Goal: Use online tool/utility: Use online tool/utility

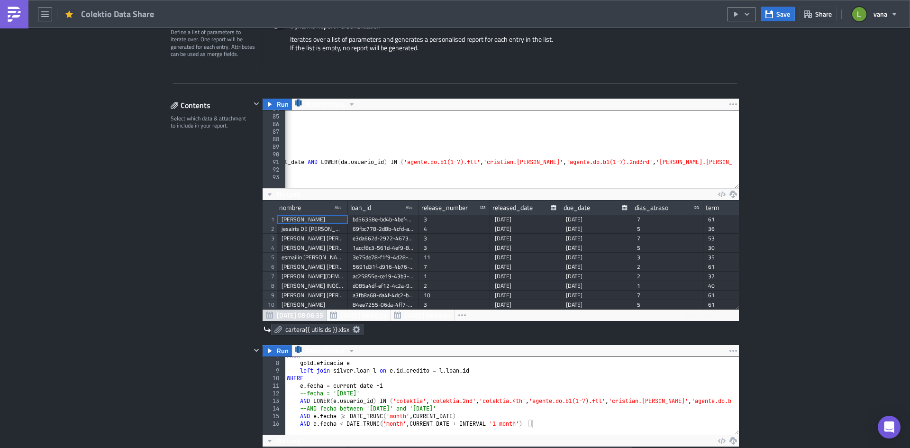
click at [417, 162] on div "LEFT JOIN silver . loan l ON l . loan_id = li . loan_id LEFT JOIN silver . loan…" at bounding box center [491, 148] width 1187 height 86
paste textarea
click at [551, 162] on div "LEFT JOIN silver . loan l ON l . loan_id = li . loan_id LEFT JOIN silver . loan…" at bounding box center [543, 148] width 1184 height 86
paste textarea
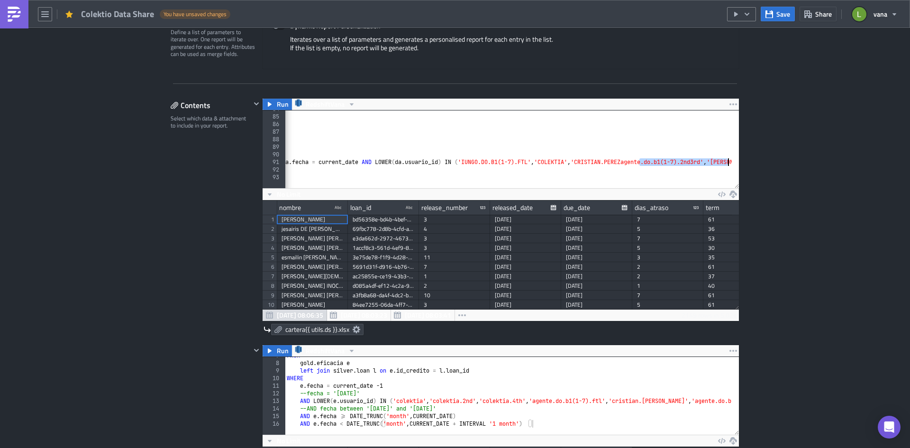
scroll to position [0, 333]
paste textarea
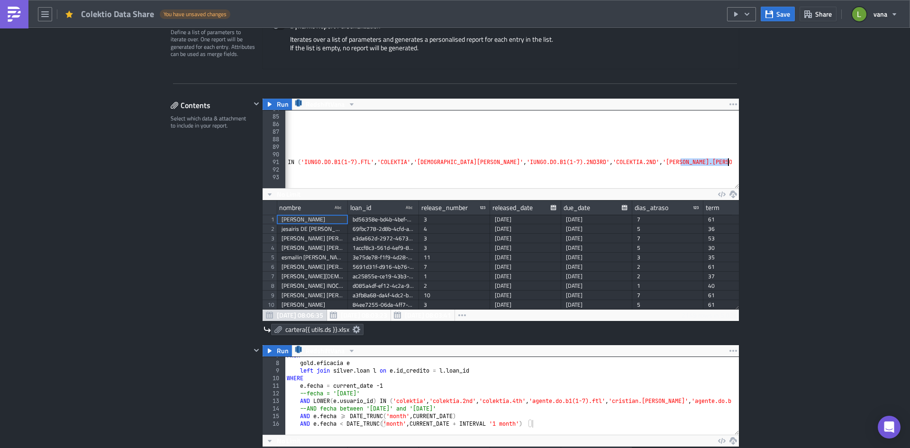
paste textarea
click at [435, 163] on div "LEFT JOIN silver . loan l ON l . loan_id = li . loan_id LEFT JOIN silver . loan…" at bounding box center [416, 148] width 1146 height 86
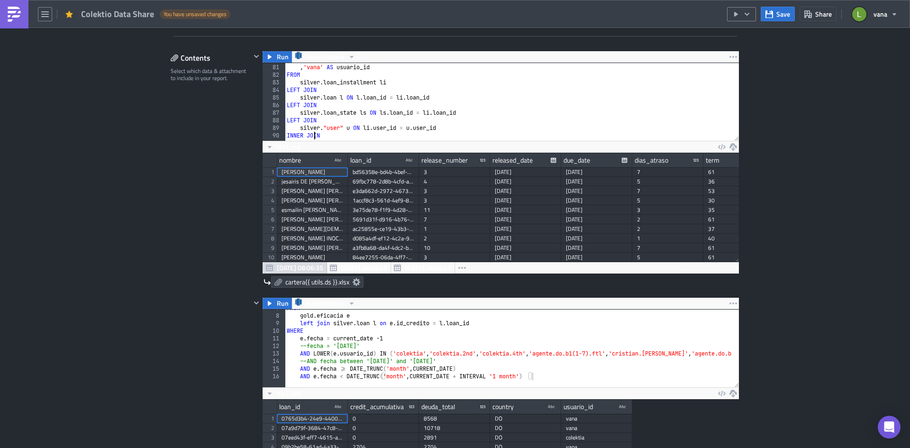
scroll to position [634, 0]
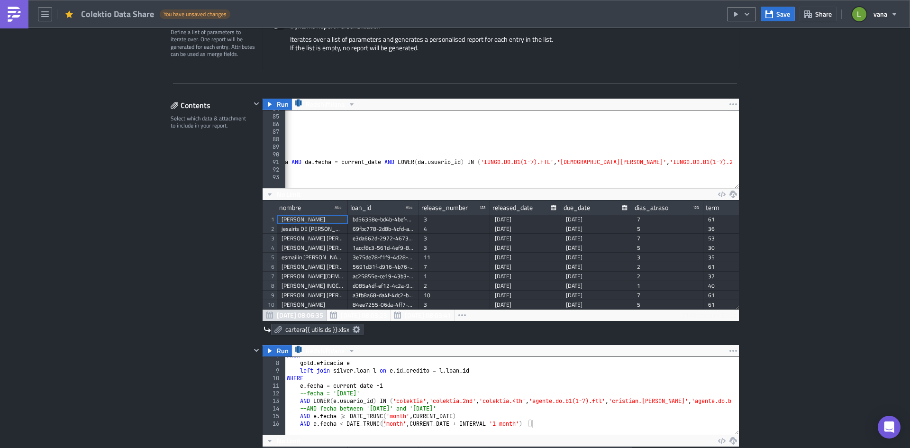
click at [415, 162] on div "LEFT JOIN silver . loan l ON l . loan_id = li . loan_id LEFT JOIN silver . loan…" at bounding box center [515, 148] width 1082 height 86
type textarea "external_data_sources.collections_360__daily_assignment da ON [DOMAIN_NAME]_id …"
click at [727, 18] on span "Save" at bounding box center [783, 14] width 14 height 10
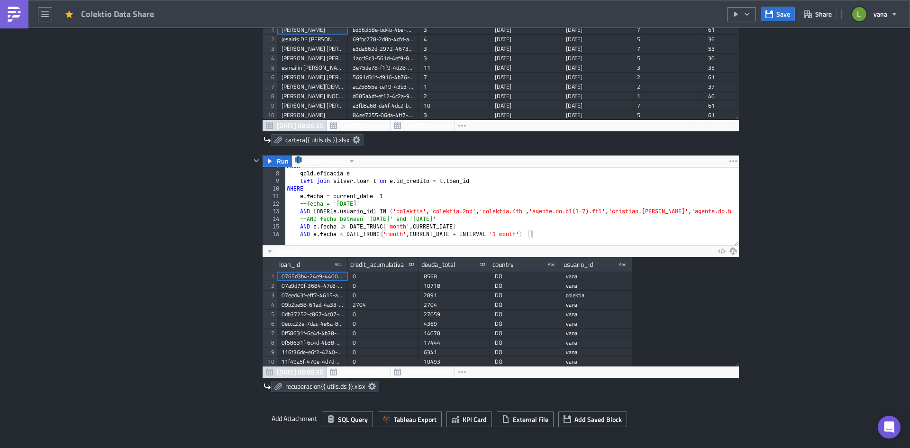
scroll to position [51, 0]
click at [395, 210] on div "FROM gold . eficacia e left join silver . loan l on e . id_credito = l . loan_i…" at bounding box center [749, 205] width 928 height 86
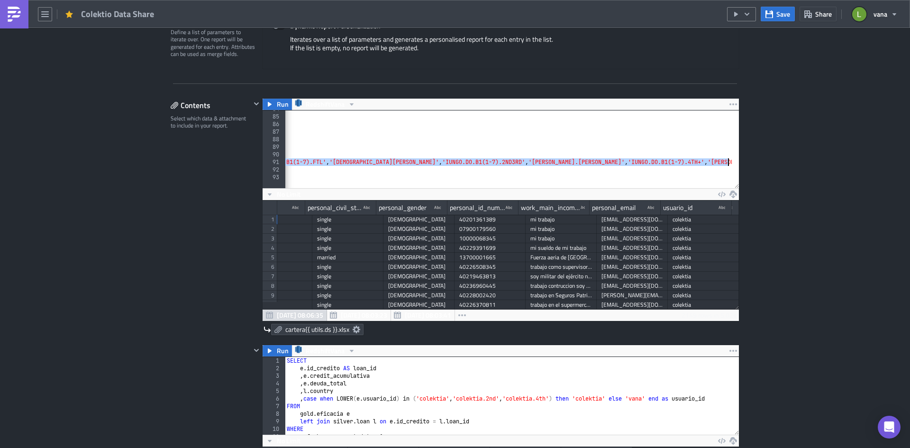
scroll to position [0, 635]
drag, startPoint x: 528, startPoint y: 161, endPoint x: 724, endPoint y: 161, distance: 196.1
click at [724, 161] on div "LEFT JOIN silver . loan l ON l . loan_id = li . loan_id LEFT JOIN silver . loan…" at bounding box center [191, 148] width 1082 height 86
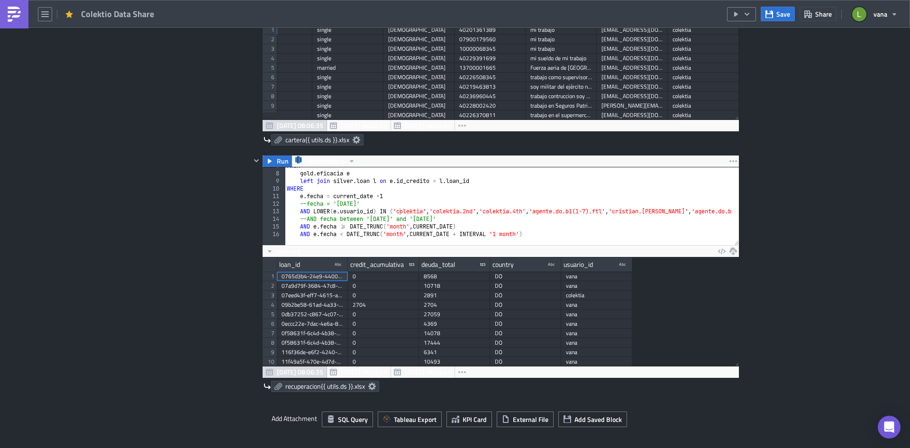
scroll to position [51, 0]
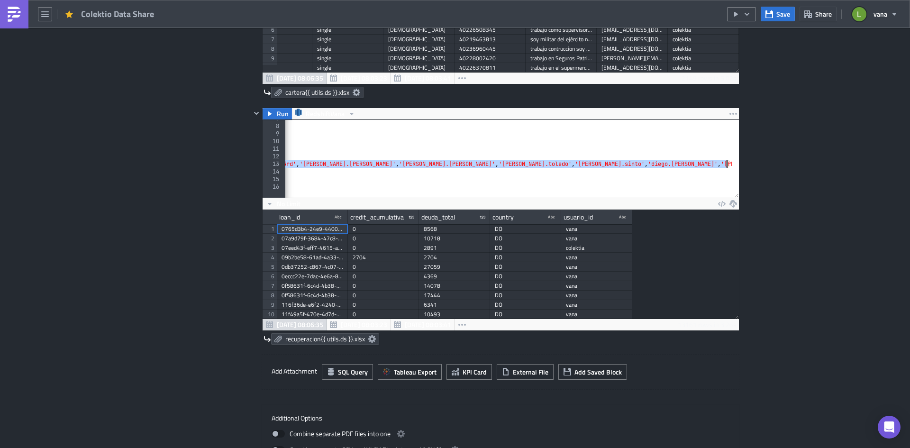
drag, startPoint x: 392, startPoint y: 163, endPoint x: 721, endPoint y: 165, distance: 328.8
click at [721, 165] on div "FROM gold . eficacia e left join silver . loan l on e . id_credito = l . loan_i…" at bounding box center [267, 158] width 928 height 86
paste textarea "IUNGO.DO.B1(1-7).FTL', 'CRISTIAN.[PERSON_NAME]', 'IUNGO.DO.B1(1-7).2ND3RD', '[P…"
type textarea "AND LOWER(e.usuario_id) IN ('IUNGO.DO.B1(1-7).FTL', 'CRISTIAN.[PERSON_NAME]', '…"
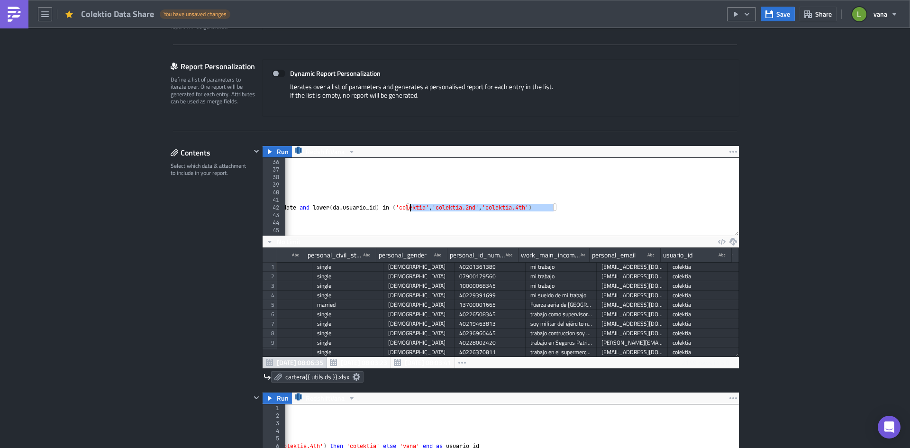
drag, startPoint x: 550, startPoint y: 208, endPoint x: 405, endPoint y: 208, distance: 145.0
click at [405, 208] on div "LEFT JOIN silver . loan l ON l . loan_id = li . loan_id LEFT JOIN silver . loan…" at bounding box center [431, 194] width 1082 height 86
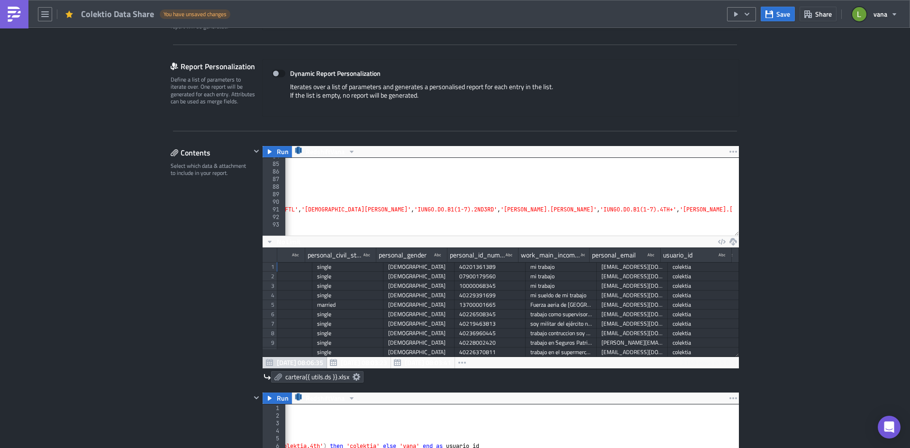
scroll to position [0, 635]
click at [723, 207] on div "LEFT JOIN silver . loan l ON l . loan_id = li . loan_id LEFT JOIN silver . loan…" at bounding box center [191, 196] width 1082 height 86
paste textarea "'colektia', 'colektia.2nd', 'colektia.4th'"
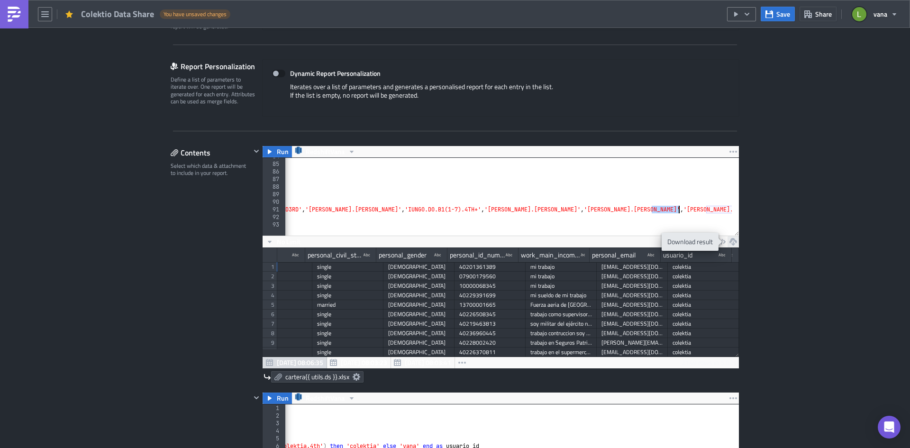
paste textarea "COLEKTIA"
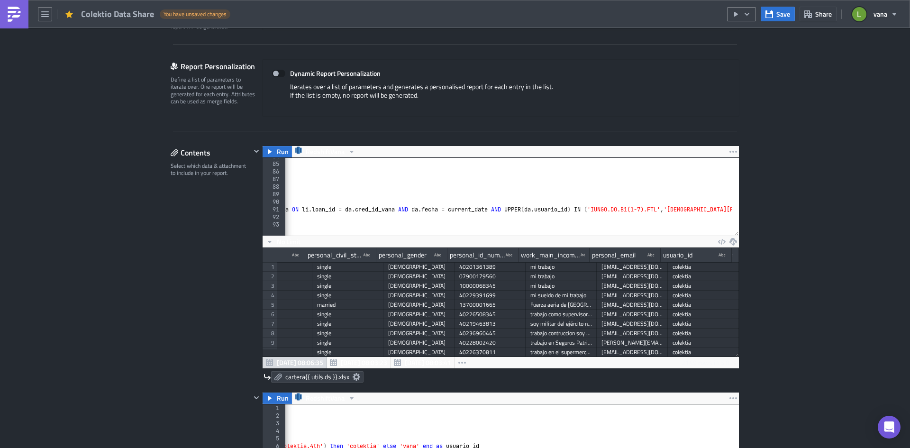
scroll to position [0, 0]
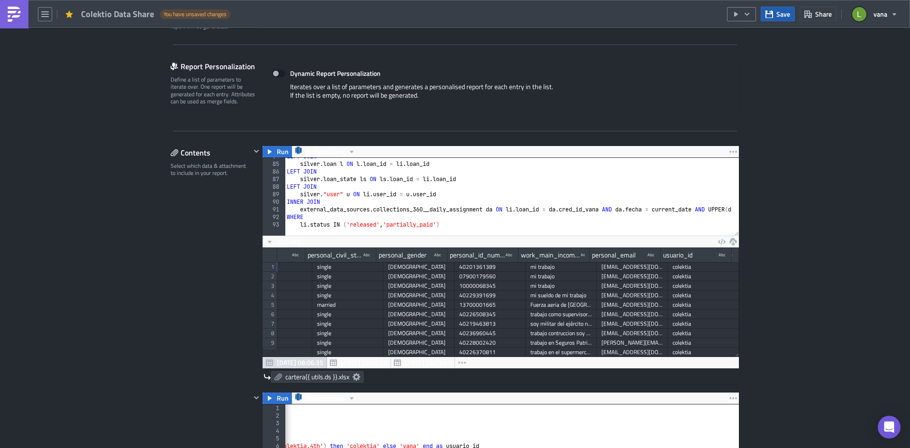
click at [727, 14] on span "Save" at bounding box center [783, 14] width 14 height 10
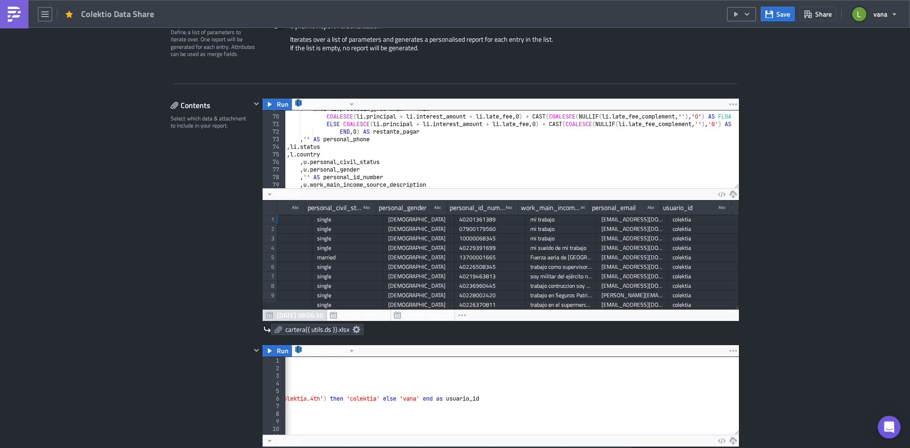
scroll to position [549, 0]
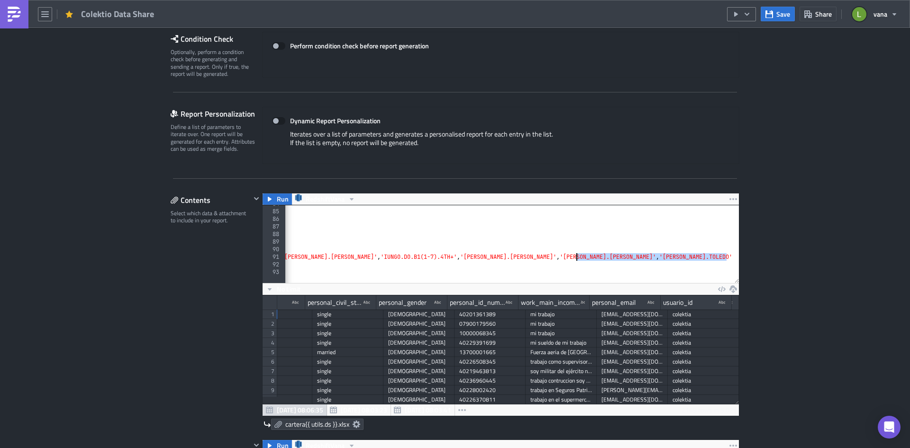
drag, startPoint x: 722, startPoint y: 256, endPoint x: 572, endPoint y: 257, distance: 149.2
click at [572, 257] on div "LEFT JOIN silver . loan l ON l . loan_id = li . loan_id LEFT JOIN silver . loan…" at bounding box center [116, 243] width 1232 height 86
type textarea "external_data_sources.collections_360__daily_assignment da ON [DOMAIN_NAME]_id …"
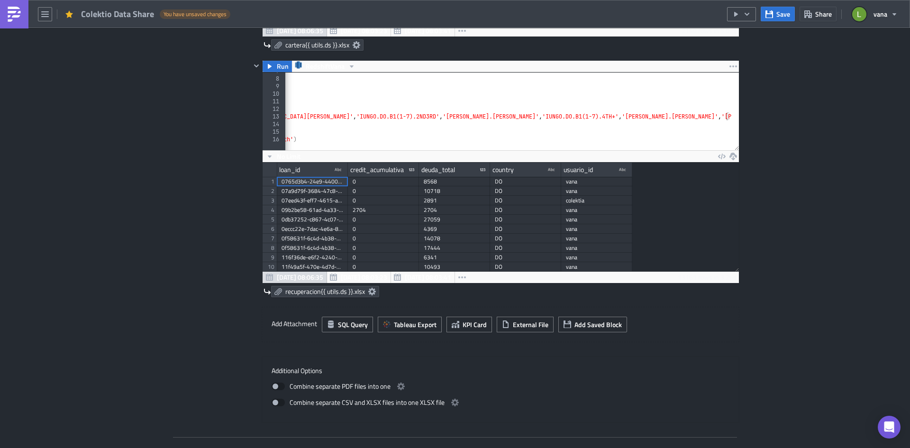
click at [722, 113] on div "FROM gold . eficacia e left join silver . loan l on e . id_credito = l . loan_i…" at bounding box center [395, 110] width 672 height 86
paste textarea ", 'COLEKTIA', 'COLEKTIA.2ND', 'COLEKTIA.4TH'"
type textarea "AND LOWER(e.usuario_id) IN ('IUNGO.DO.B1(1-7).FTL', 'CRISTIAN.[PERSON_NAME]', '…"
click at [727, 16] on icon "button" at bounding box center [769, 14] width 8 height 8
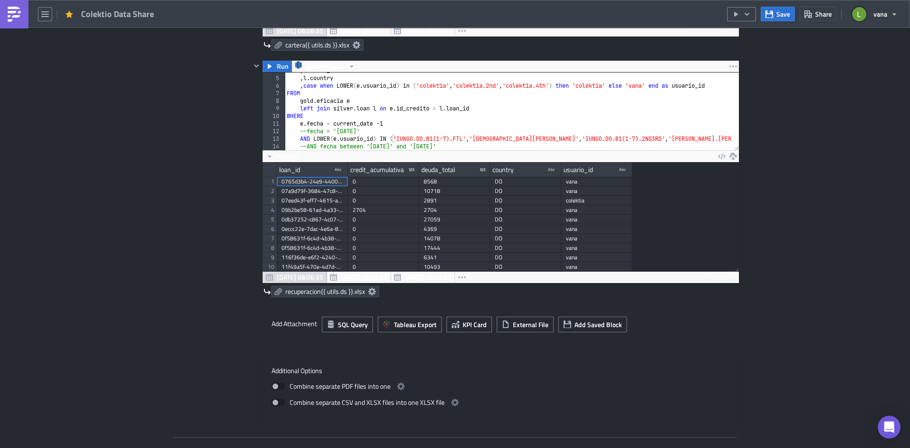
scroll to position [51, 0]
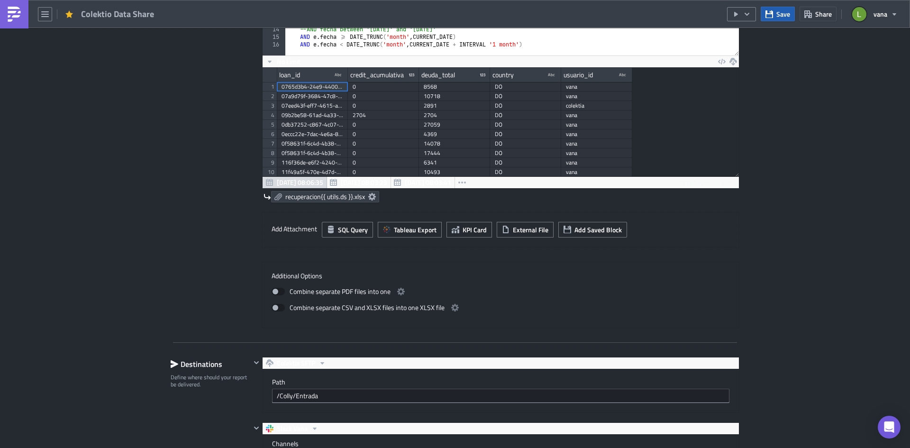
click at [727, 12] on button "Save" at bounding box center [777, 14] width 34 height 15
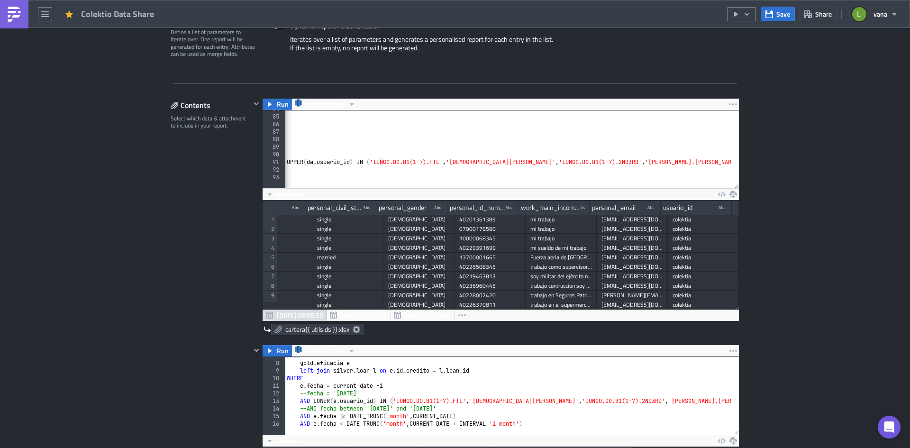
scroll to position [0, 421]
click at [727, 14] on button "Save" at bounding box center [777, 14] width 34 height 15
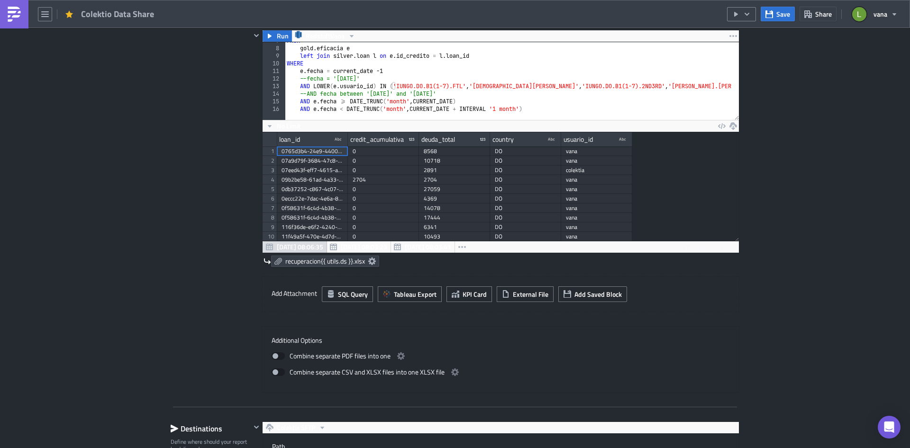
scroll to position [568, 0]
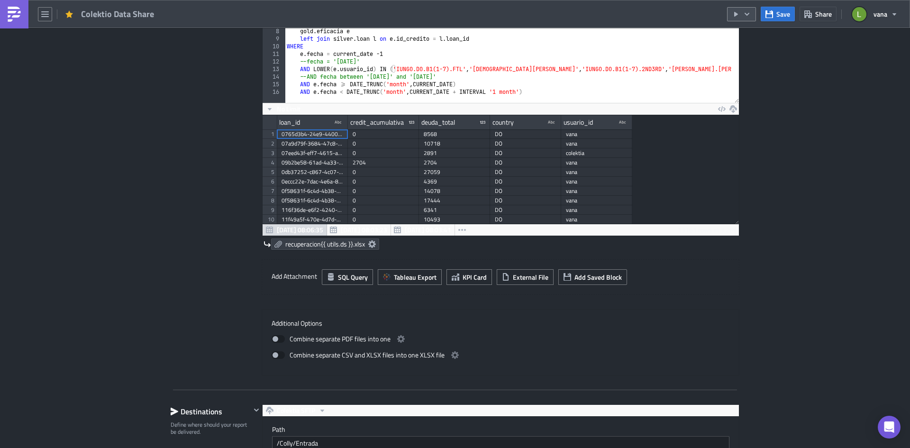
click at [727, 13] on button "button" at bounding box center [741, 14] width 29 height 14
click at [727, 55] on div "Run Report" at bounding box center [770, 51] width 74 height 9
